Goal: Contribute content

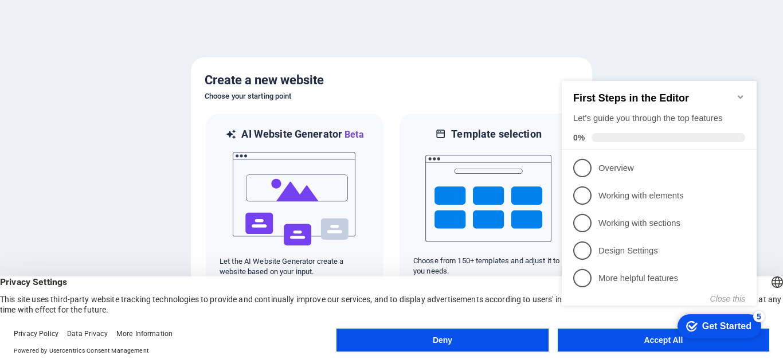
click at [656, 346] on button "Accept All" at bounding box center [664, 339] width 212 height 23
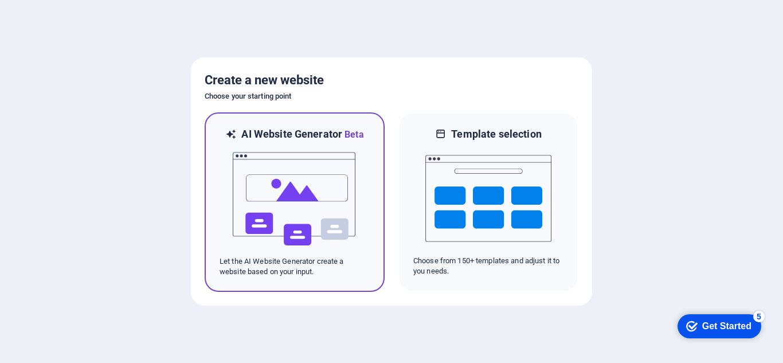
click at [244, 209] on img at bounding box center [295, 199] width 126 height 115
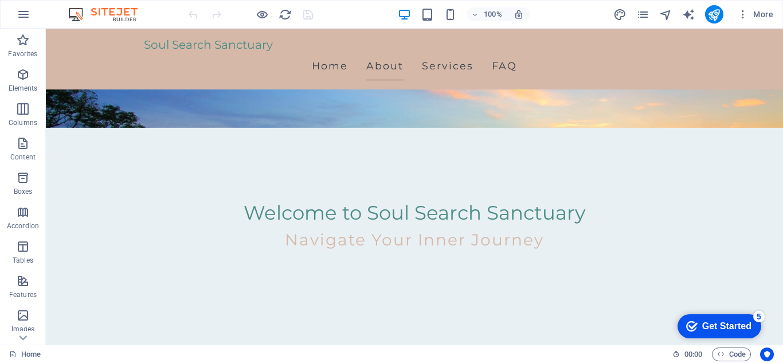
scroll to position [223, 0]
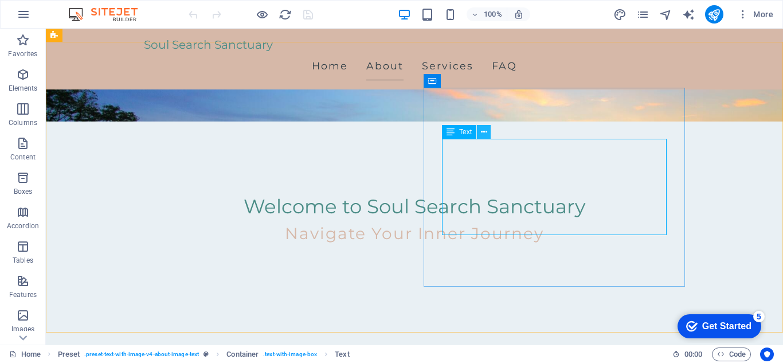
click at [486, 132] on icon at bounding box center [484, 132] width 6 height 12
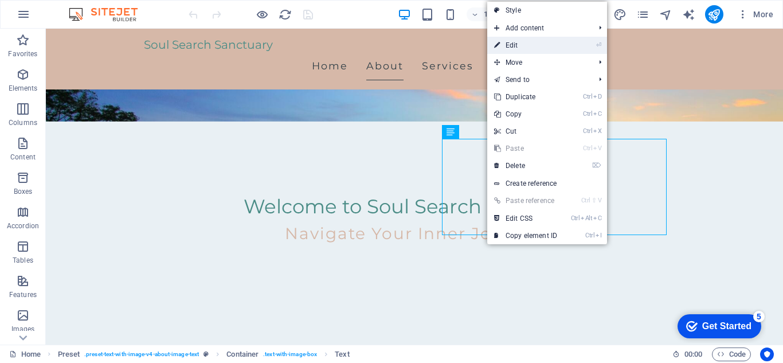
click at [514, 48] on link "⏎ Edit" at bounding box center [525, 45] width 77 height 17
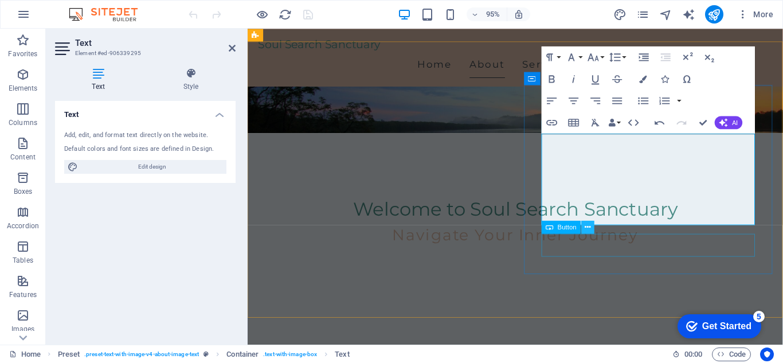
click at [588, 229] on icon at bounding box center [588, 226] width 6 height 11
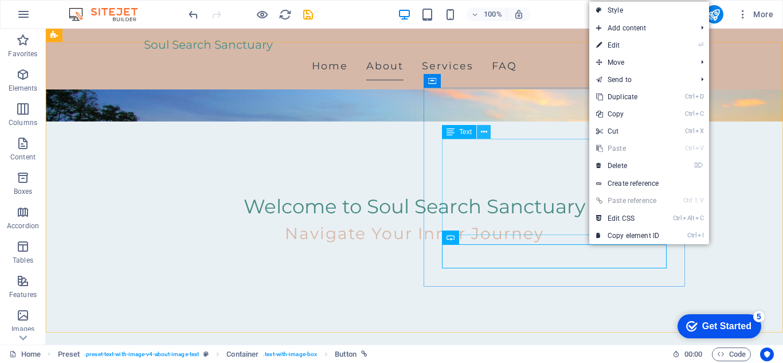
click at [488, 134] on button at bounding box center [484, 132] width 14 height 14
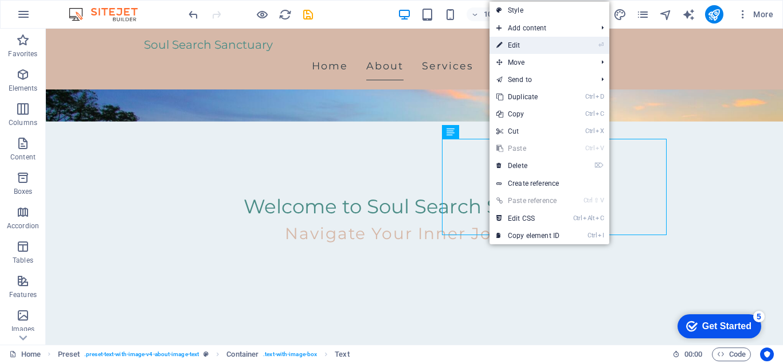
click at [527, 45] on link "⏎ Edit" at bounding box center [528, 45] width 77 height 17
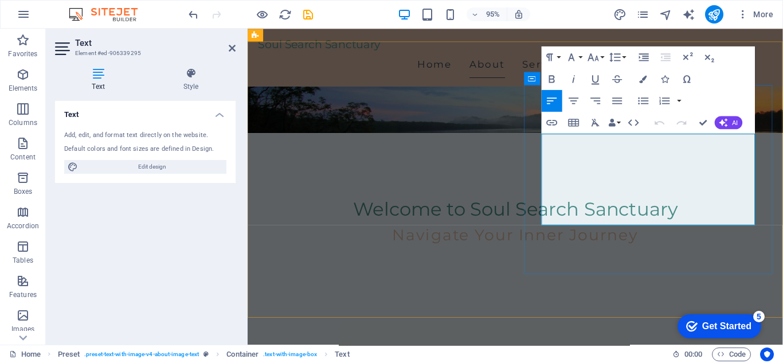
click at [586, 220] on button at bounding box center [590, 218] width 13 height 13
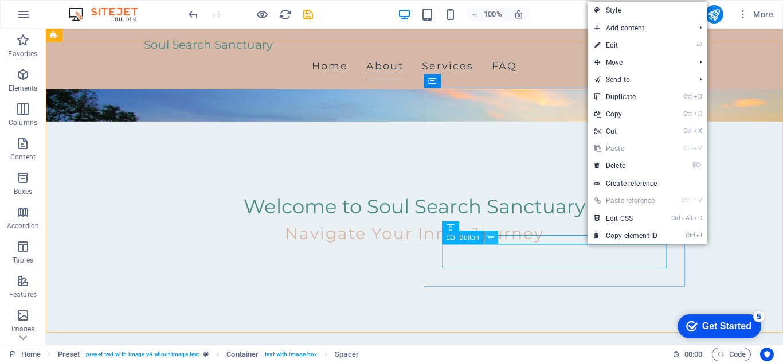
click at [489, 237] on icon at bounding box center [491, 238] width 6 height 12
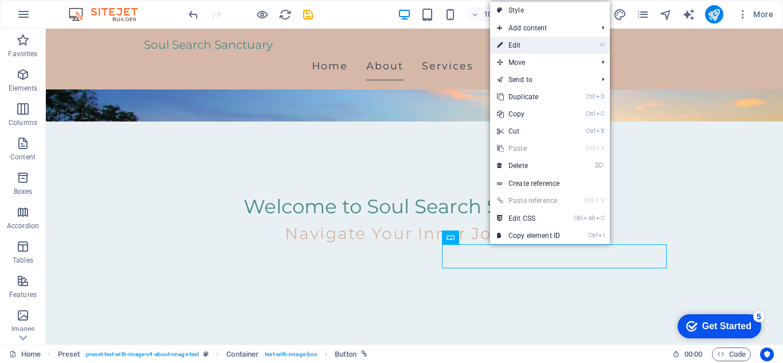
click at [526, 45] on link "⏎ Edit" at bounding box center [528, 45] width 77 height 17
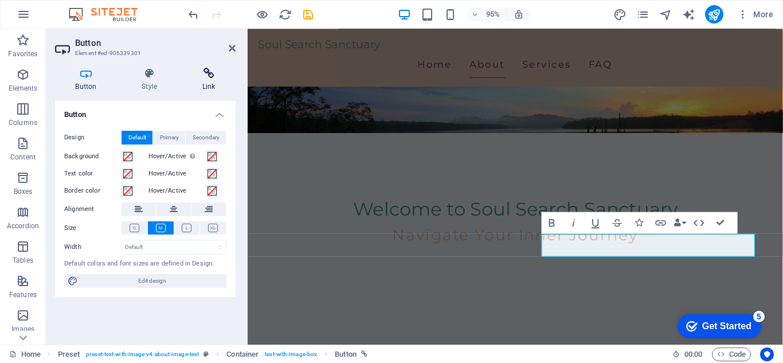
click at [214, 79] on icon at bounding box center [209, 73] width 54 height 11
